Goal: Find specific page/section: Find specific page/section

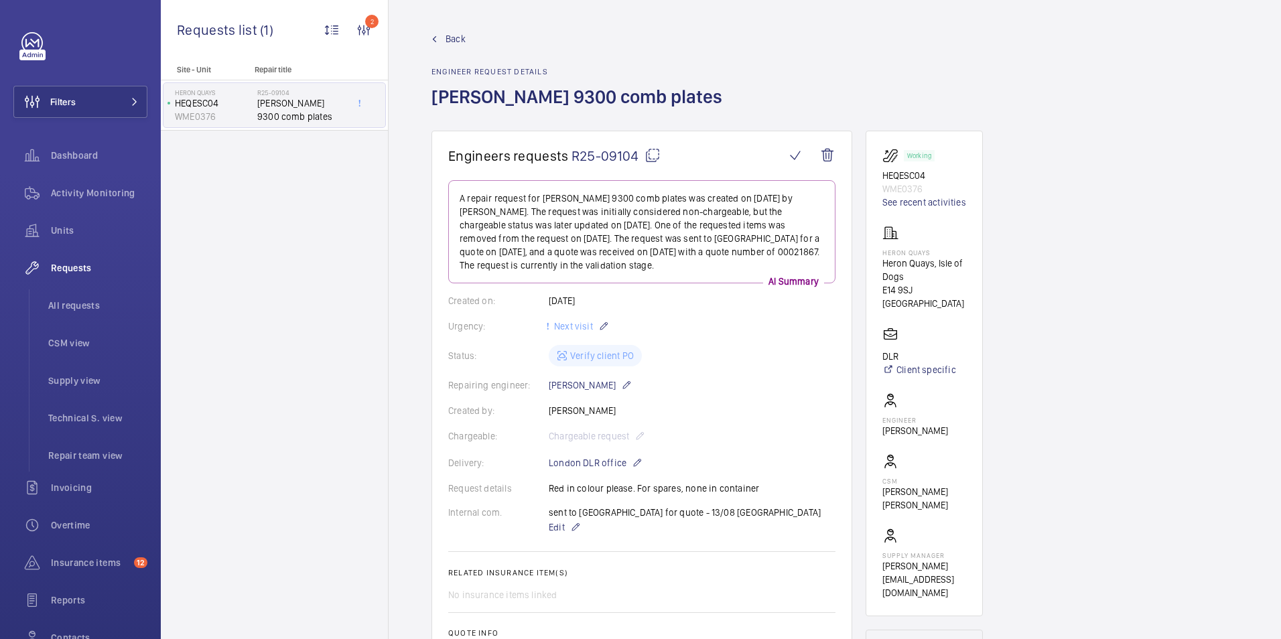
scroll to position [402, 0]
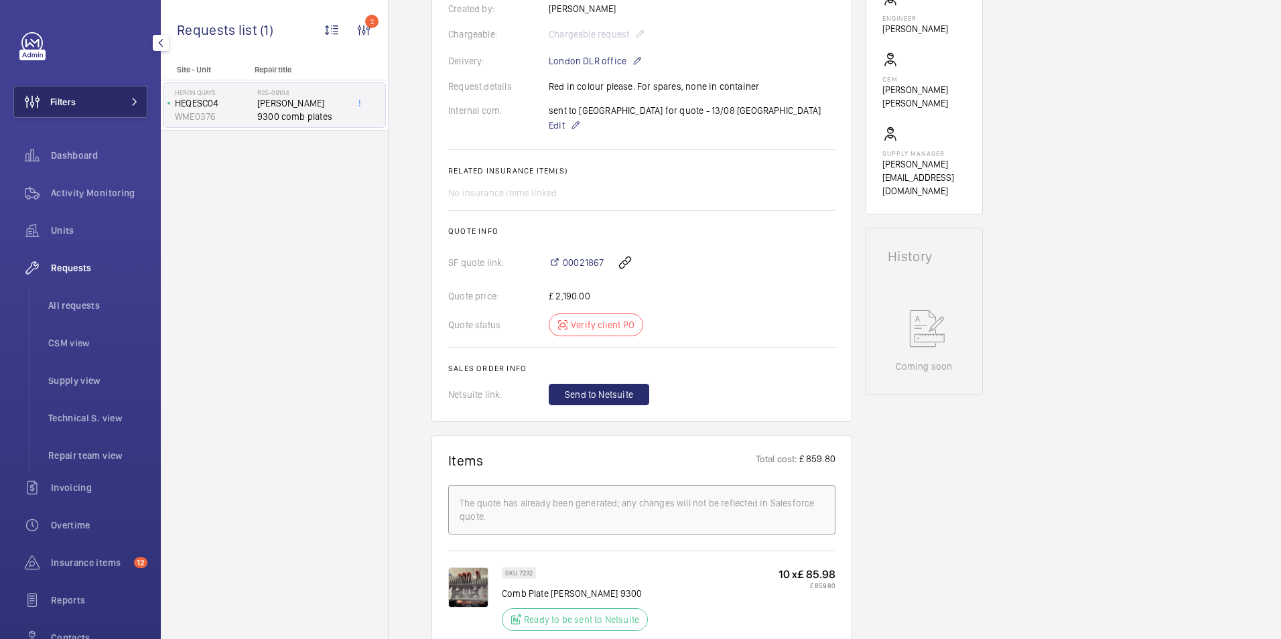
click at [110, 97] on button "Filters" at bounding box center [80, 102] width 134 height 32
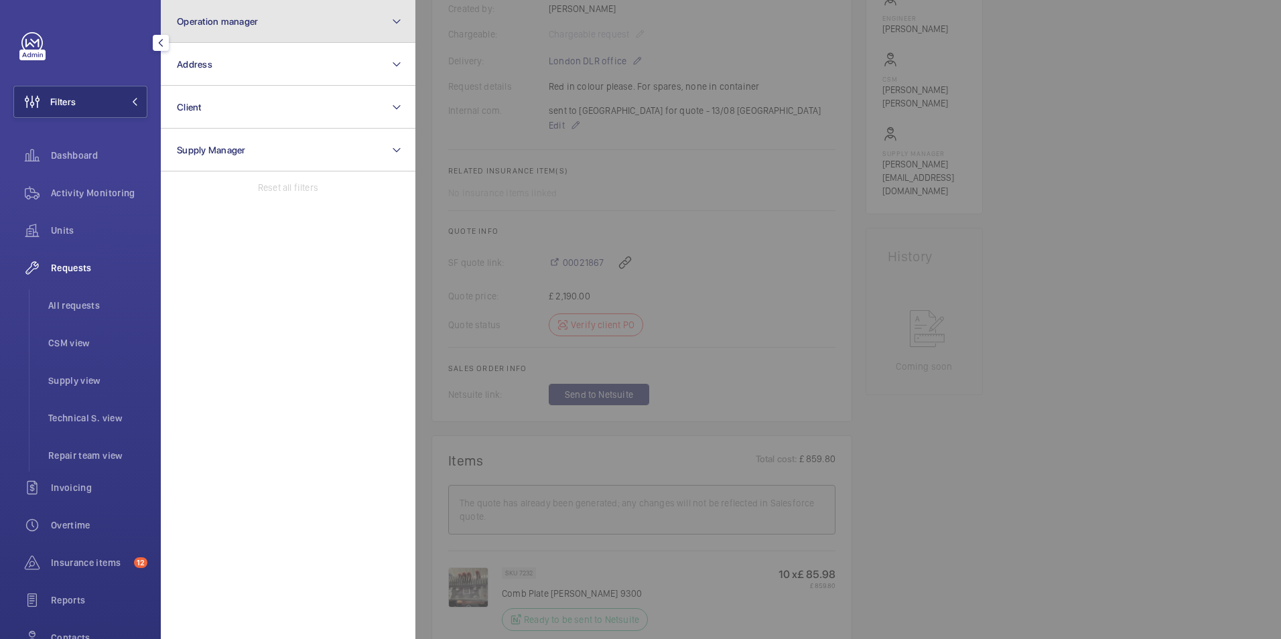
click at [236, 22] on span "Operation manager" at bounding box center [217, 21] width 81 height 11
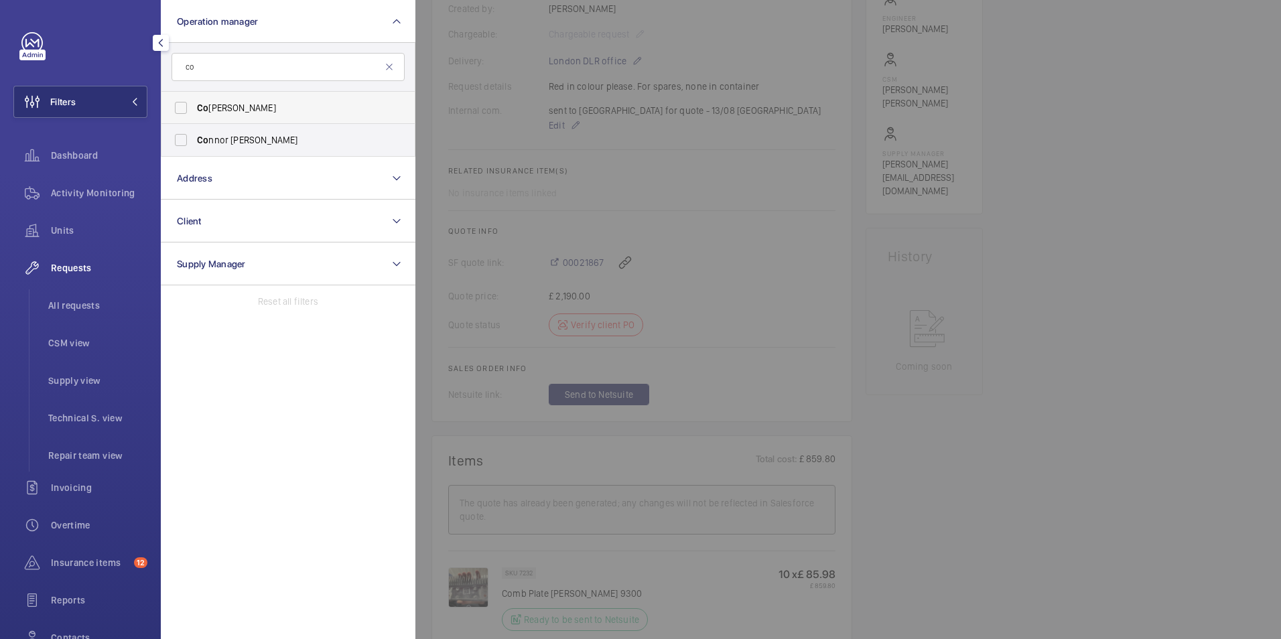
type input "co"
click at [180, 109] on label "Co nnor [PERSON_NAME]" at bounding box center [277, 108] width 233 height 32
click at [180, 109] on input "Co nnor [PERSON_NAME]" at bounding box center [181, 107] width 27 height 27
checkbox input "true"
click at [58, 229] on span "Units" at bounding box center [99, 230] width 96 height 13
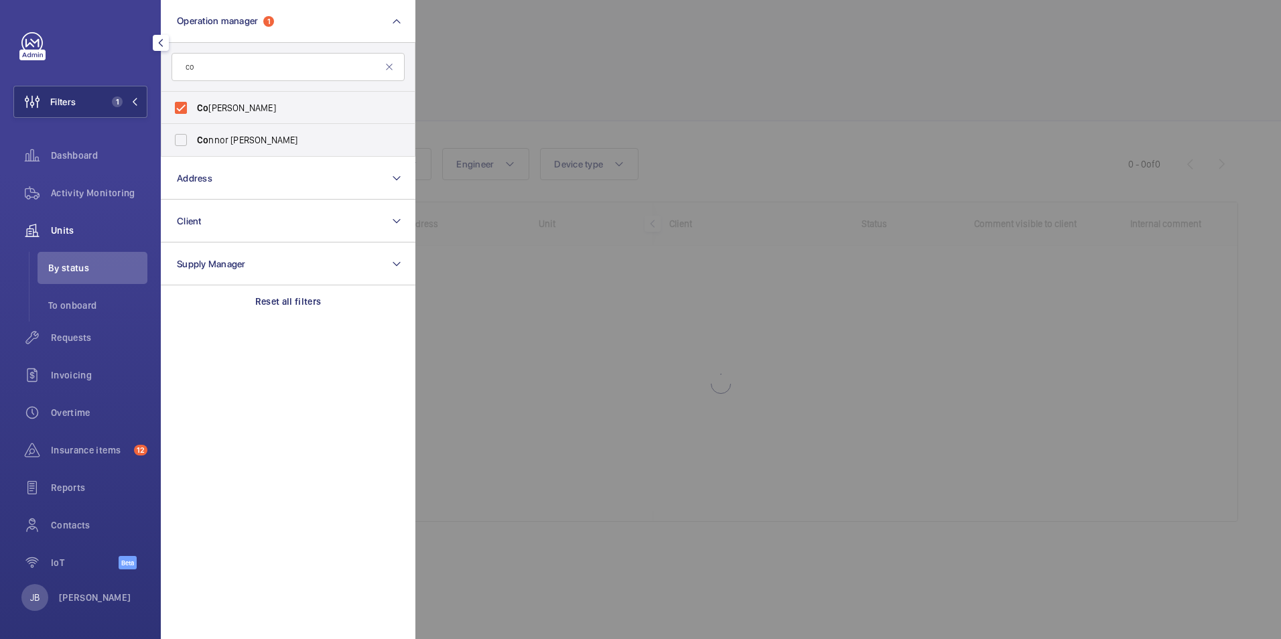
click at [585, 59] on div at bounding box center [1055, 319] width 1281 height 639
